Goal: Information Seeking & Learning: Find specific fact

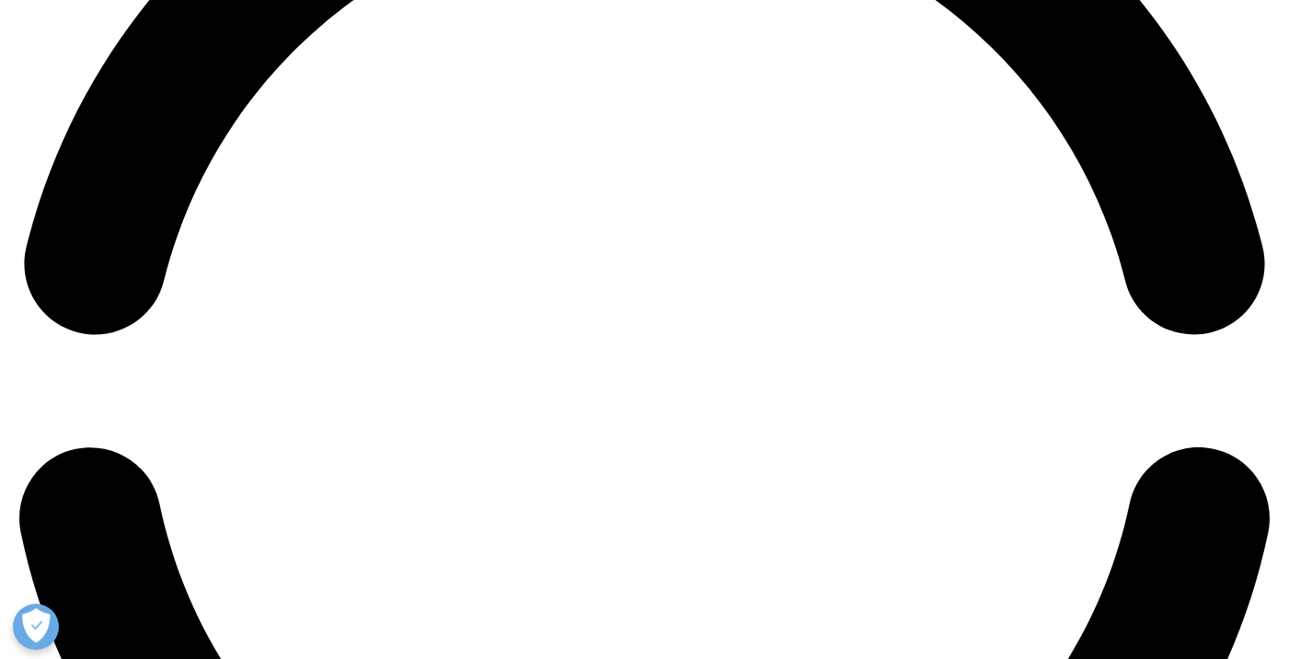
scroll to position [2982, 0]
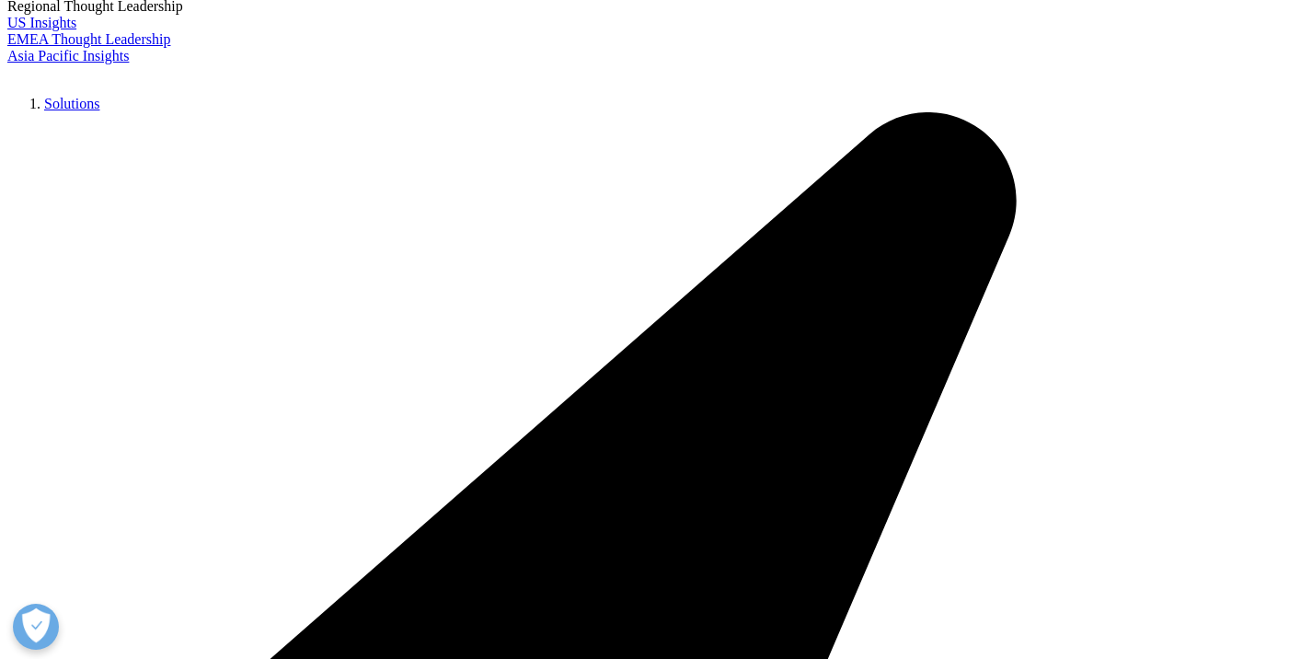
scroll to position [4253, 0]
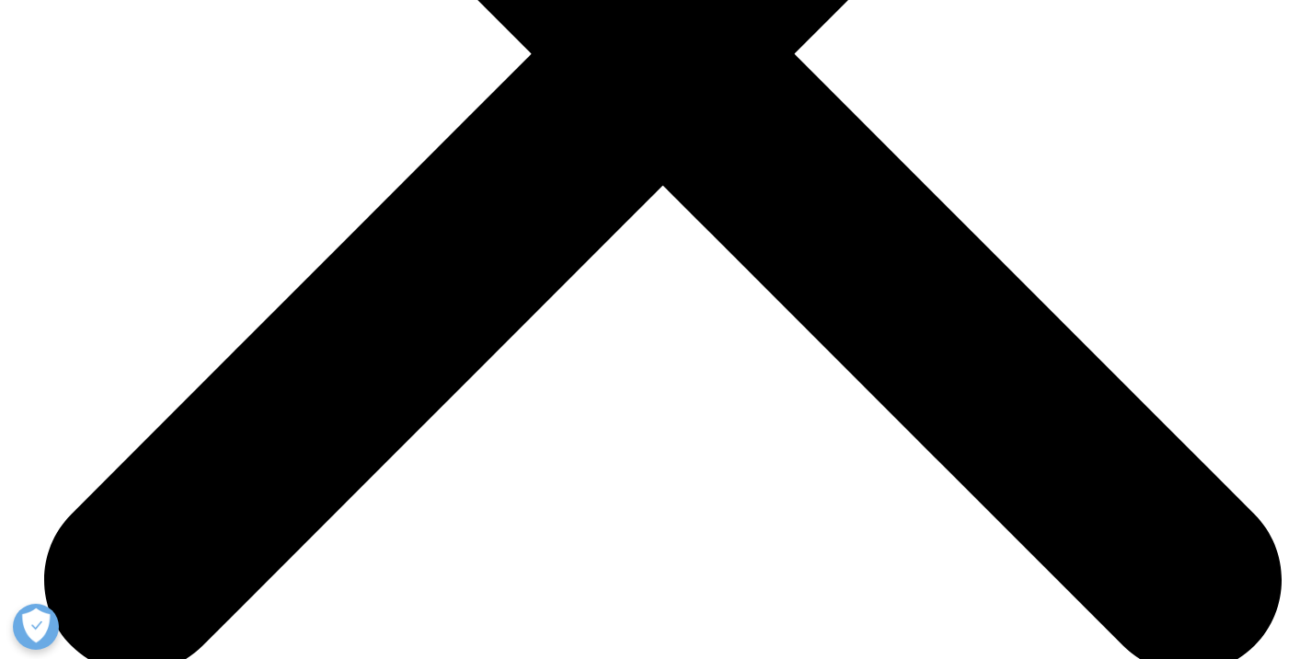
scroll to position [6230, 0]
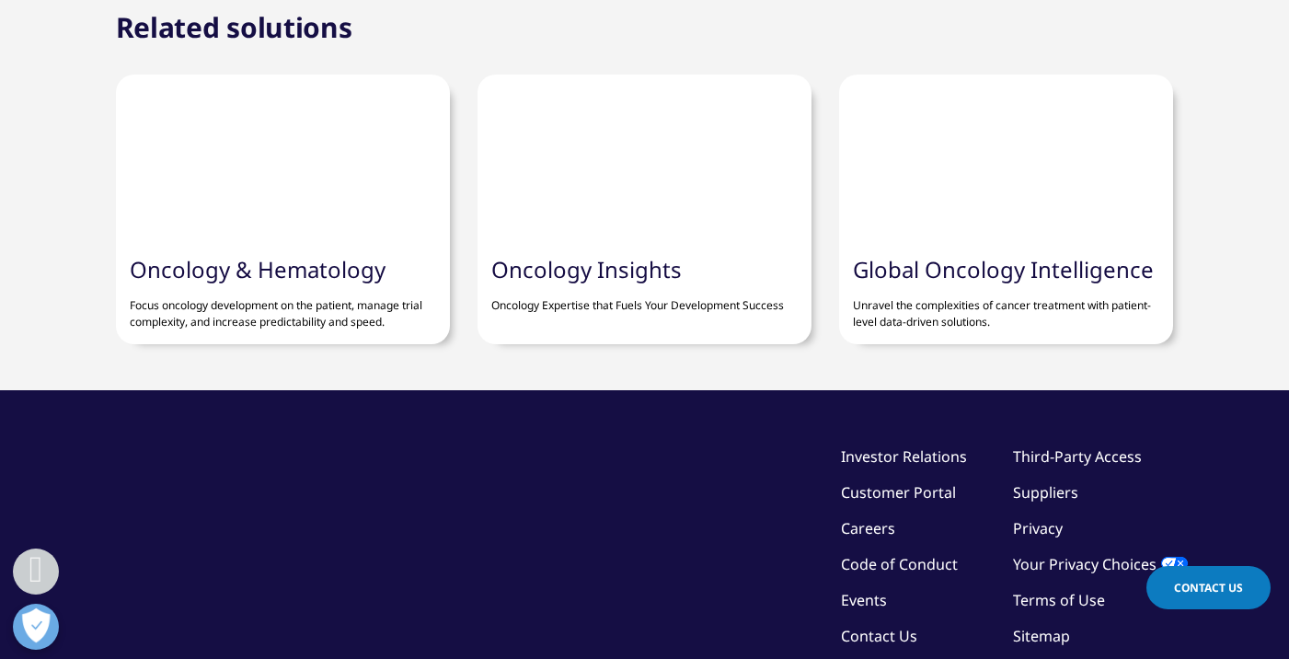
drag, startPoint x: 1107, startPoint y: 201, endPoint x: 1159, endPoint y: 202, distance: 51.5
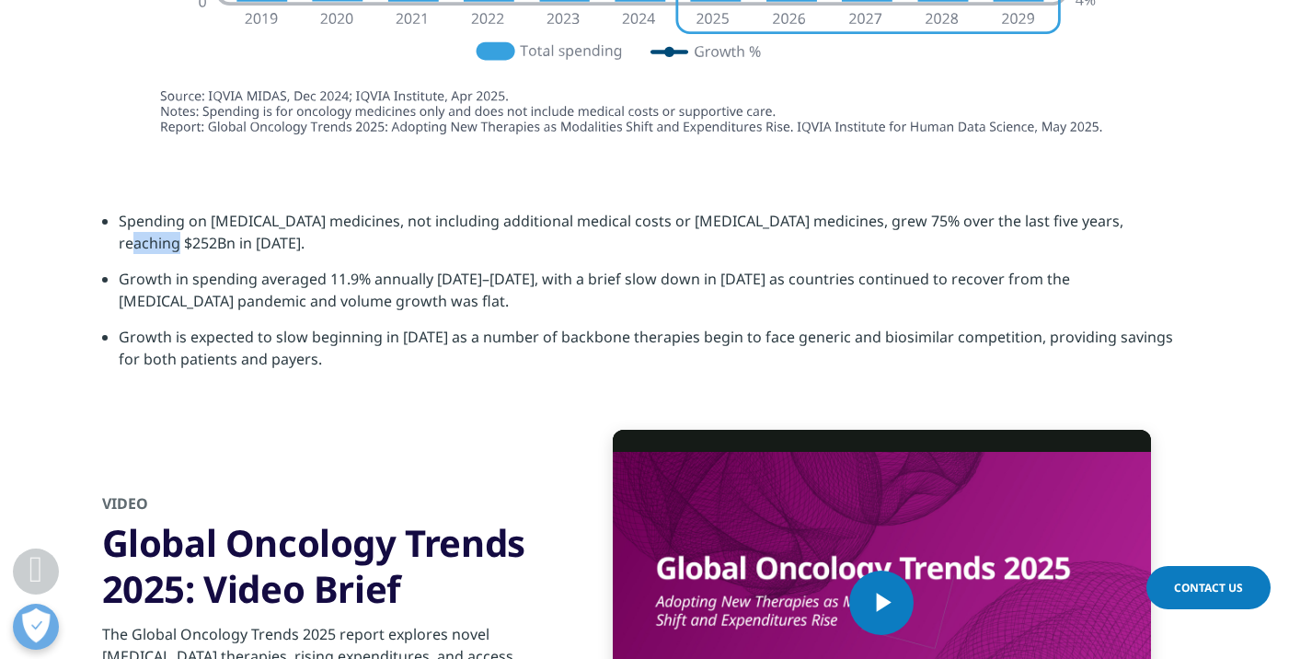
copy li "$252Bn"
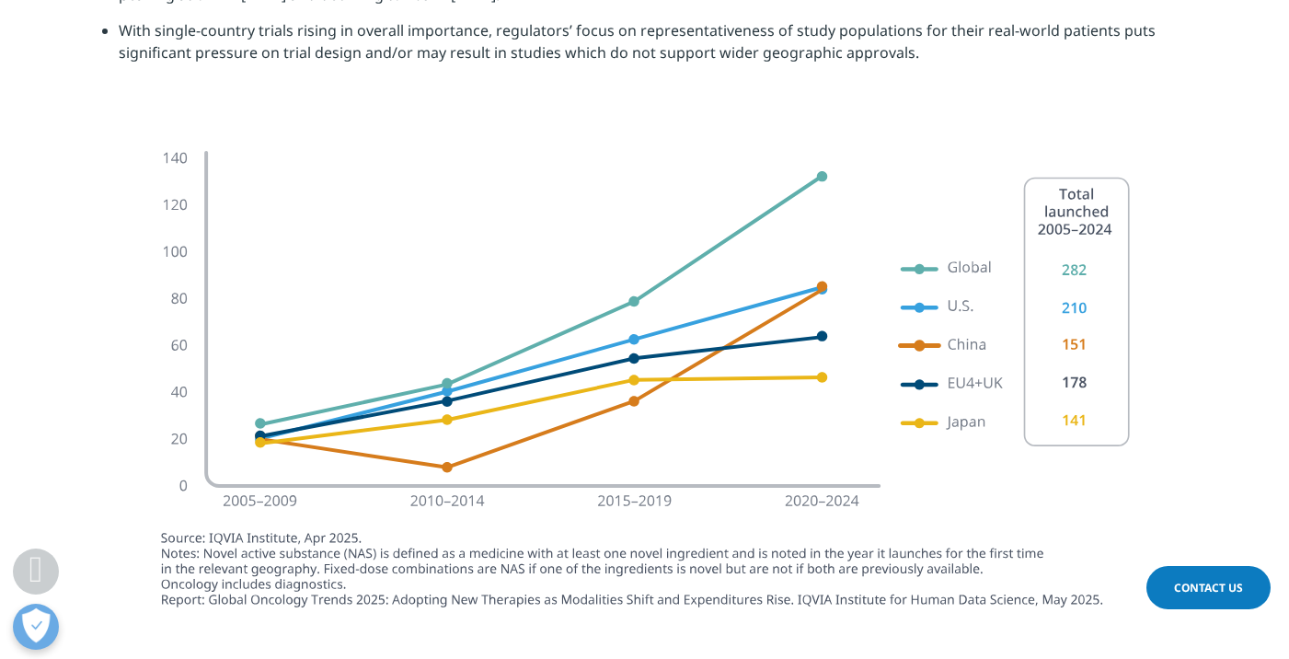
scroll to position [4276, 0]
click at [820, 153] on img at bounding box center [645, 378] width 1031 height 513
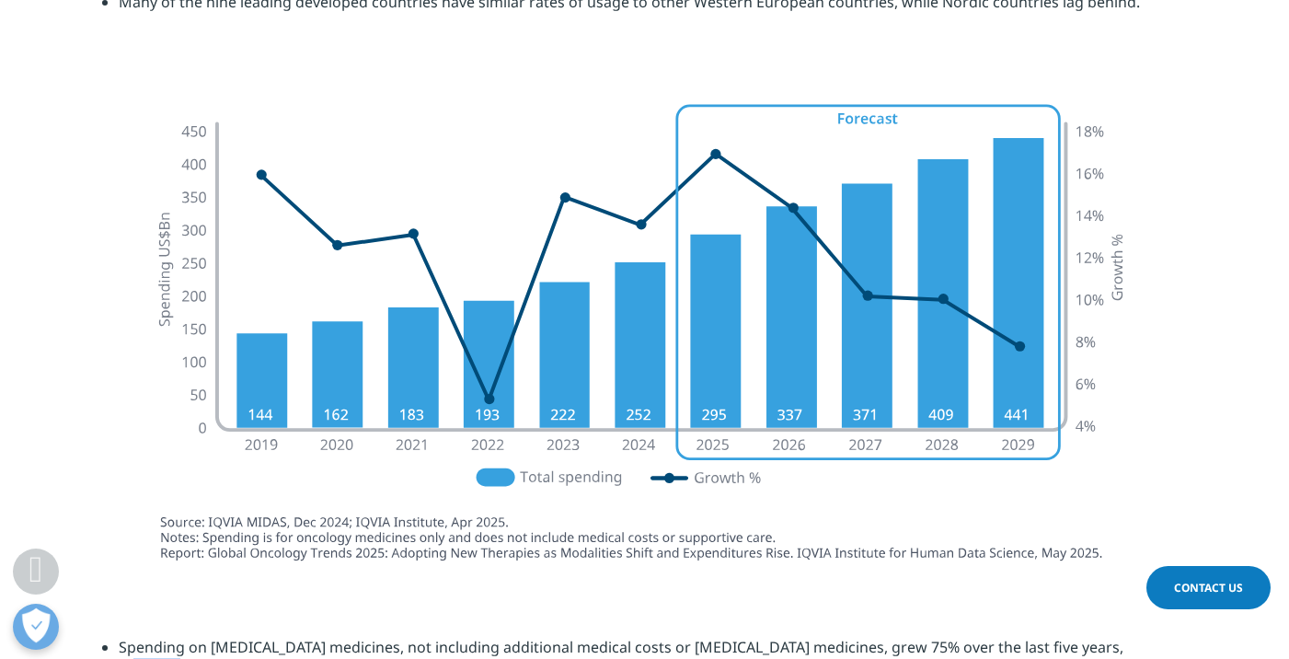
scroll to position [5800, 0]
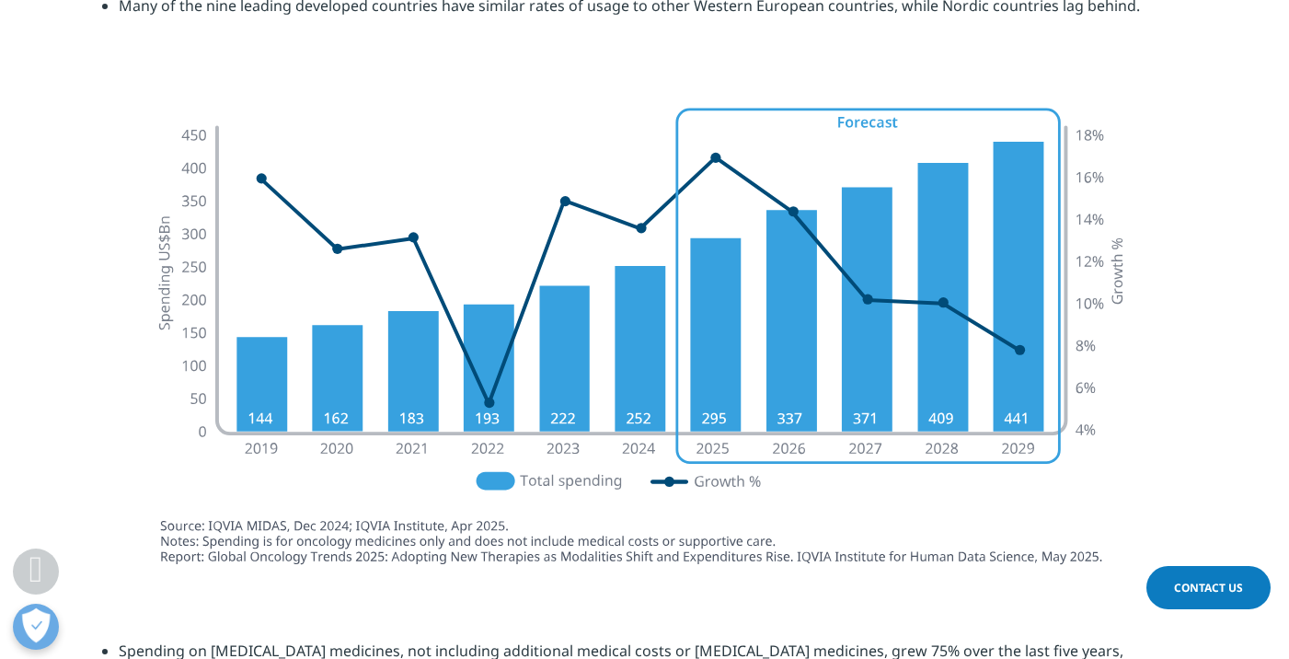
click at [493, 388] on img at bounding box center [645, 333] width 1031 height 514
